Goal: Transaction & Acquisition: Purchase product/service

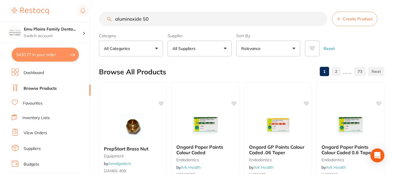
click at [129, 19] on input "aluminoxide 50" at bounding box center [213, 19] width 228 height 15
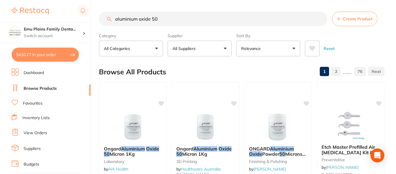
click at [165, 17] on input "aluminium oxide 50" at bounding box center [213, 19] width 228 height 15
type input "aluminium oxide 50"
click at [35, 53] on button "$410.77 in your order" at bounding box center [45, 55] width 67 height 14
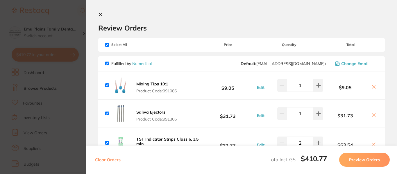
click at [101, 15] on icon at bounding box center [100, 14] width 3 height 3
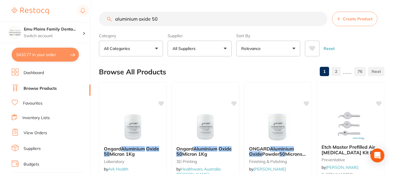
drag, startPoint x: 319, startPoint y: 22, endPoint x: 320, endPoint y: 19, distance: 3.6
click at [320, 19] on input "aluminium oxide 50" at bounding box center [213, 19] width 228 height 15
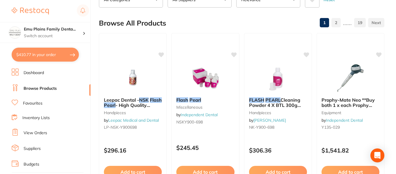
scroll to position [49, 0]
type input "NSK flash pearl"
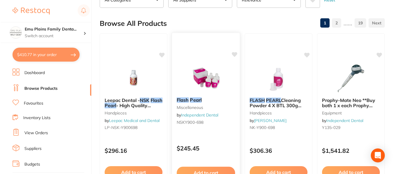
scroll to position [0, 0]
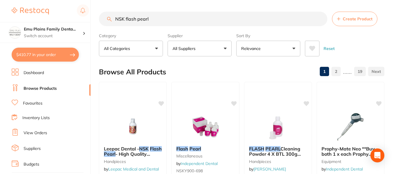
click at [34, 52] on button "$410.77 in your order" at bounding box center [45, 55] width 67 height 14
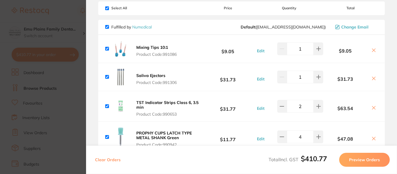
scroll to position [37, 0]
click at [140, 101] on b "TST Indicator Strips Class 6, 3.5 min" at bounding box center [167, 105] width 62 height 10
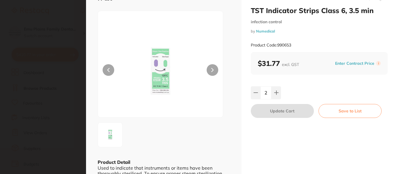
scroll to position [0, 0]
